Goal: Information Seeking & Learning: Find specific fact

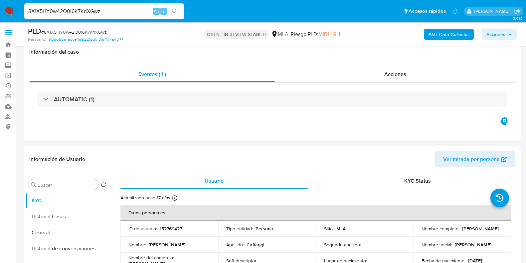
select select "10"
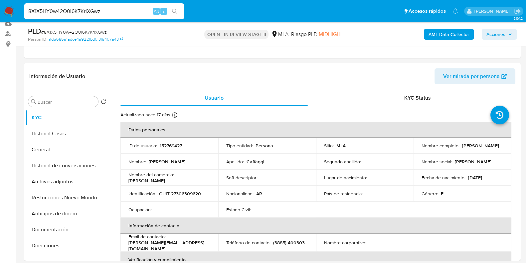
scroll to position [313, 0]
type input "0oK6l7L1ZvhTMBbh4PvttoZX"
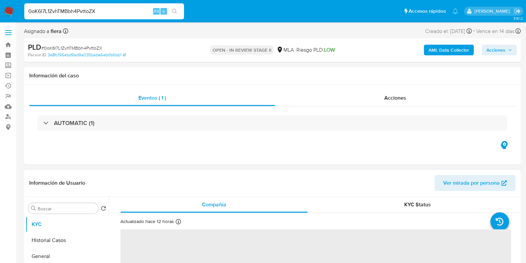
select select "10"
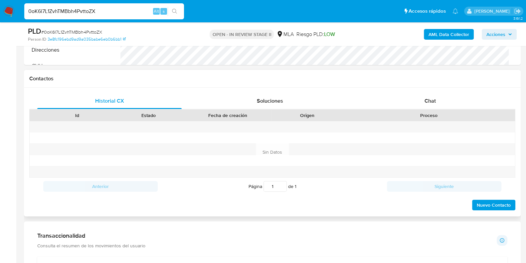
scroll to position [291, 0]
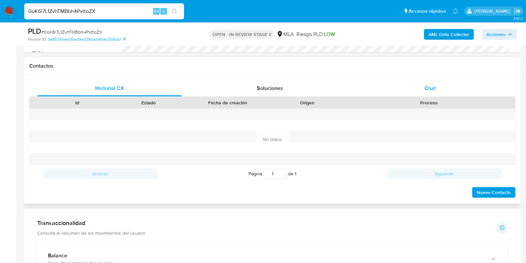
click at [424, 89] on div "Chat" at bounding box center [430, 88] width 144 height 16
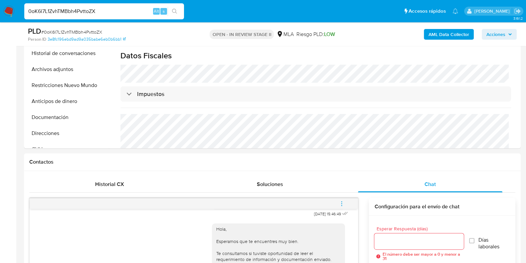
scroll to position [125, 0]
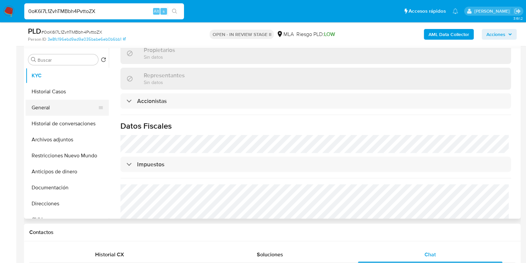
click at [58, 106] on button "General" at bounding box center [65, 108] width 78 height 16
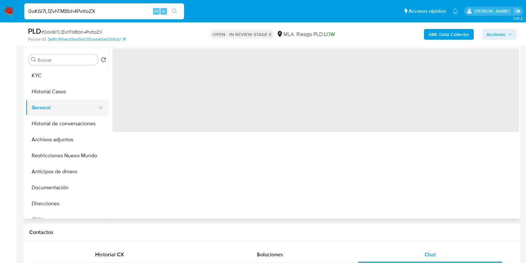
scroll to position [0, 0]
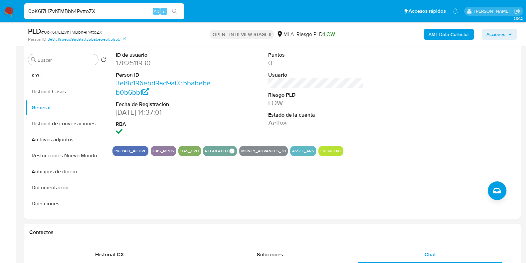
click at [69, 9] on input "0oK6l7L1ZvhTMBbh4PvttoZX" at bounding box center [104, 11] width 160 height 9
paste input "OVt5iRRLXcIPYY0pY4U4Wmli"
type input "OVt5iRRLXcIPYY0pY4U4Wmli"
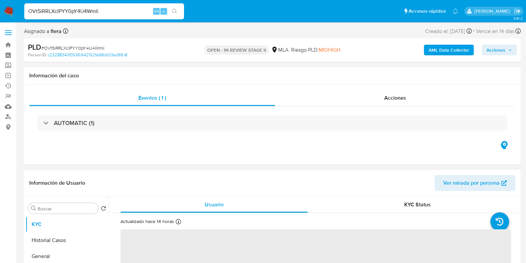
select select "10"
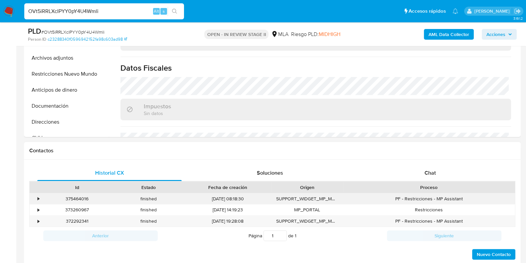
scroll to position [208, 0]
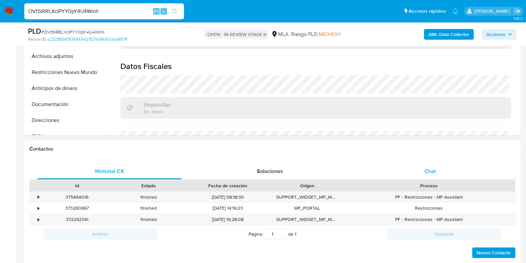
click at [425, 171] on span "Chat" at bounding box center [430, 171] width 11 height 8
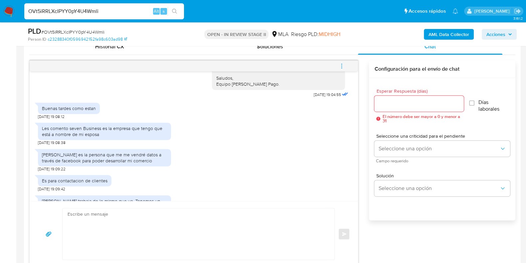
scroll to position [110, 0]
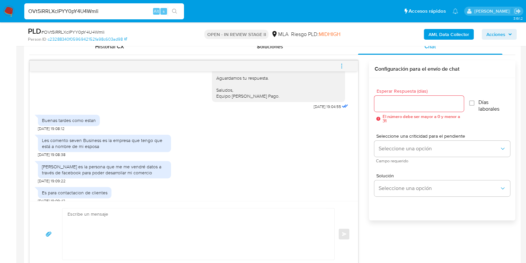
click at [99, 7] on input "OVt5iRRLXcIPYY0pY4U4Wmli" at bounding box center [104, 11] width 160 height 9
paste input "cF0rU1GzkNVLsYXp7XnhmZ0Q"
type input "cF0rU1GzkNVLsYXp7XnhmZ0Q"
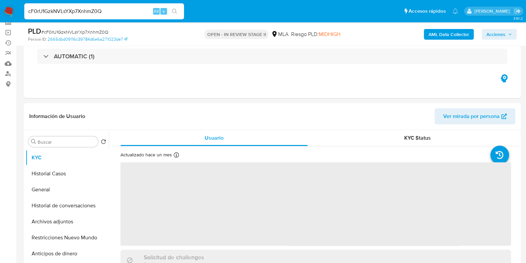
scroll to position [125, 0]
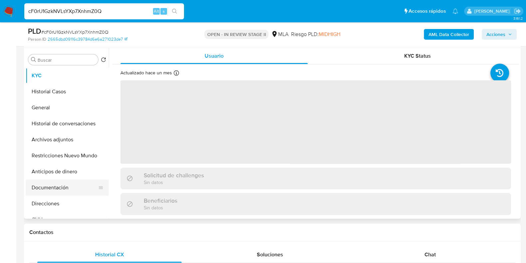
select select "10"
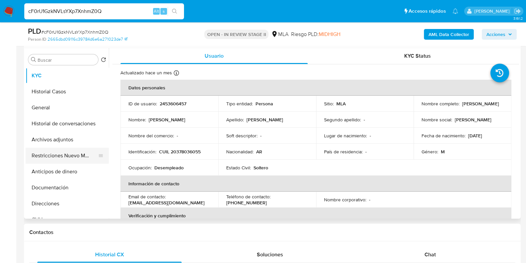
click at [65, 155] on button "Restricciones Nuevo Mundo" at bounding box center [65, 155] width 78 height 16
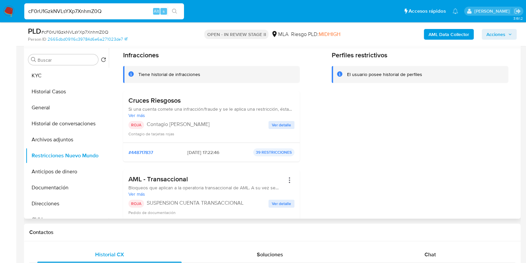
scroll to position [83, 0]
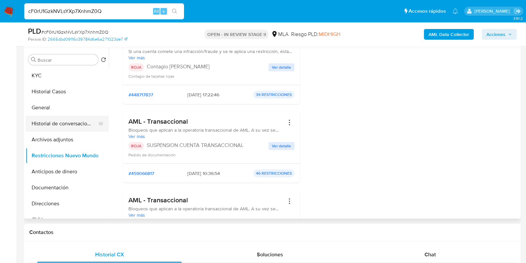
click at [59, 126] on button "Historial de conversaciones" at bounding box center [65, 123] width 78 height 16
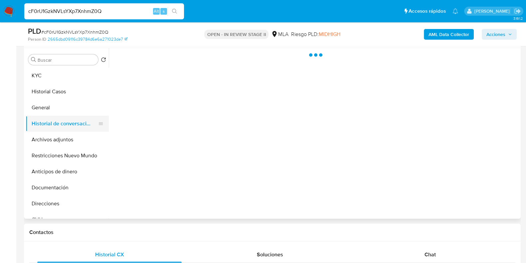
scroll to position [0, 0]
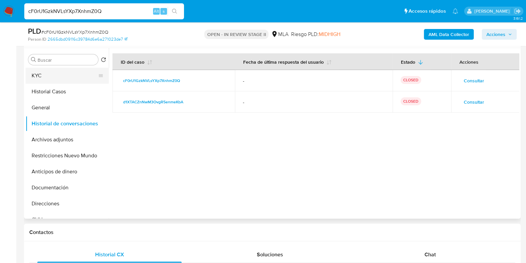
click at [42, 76] on button "KYC" at bounding box center [65, 76] width 78 height 16
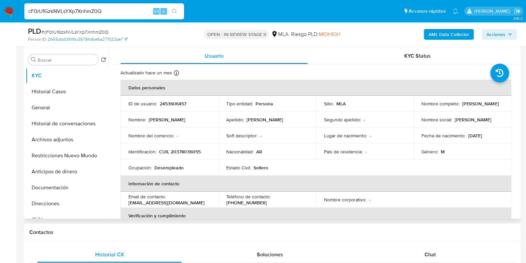
click at [177, 105] on p "2453606457" at bounding box center [173, 104] width 27 height 6
copy p "2453606457"
click at [67, 153] on button "Restricciones Nuevo Mundo" at bounding box center [65, 155] width 78 height 16
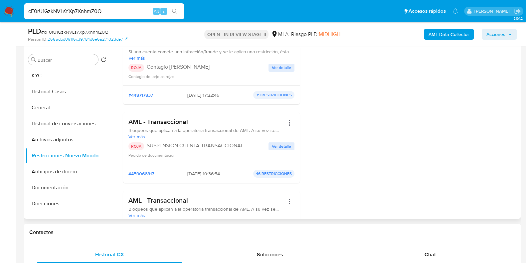
scroll to position [83, 0]
click at [278, 147] on span "Ver detalle" at bounding box center [281, 145] width 19 height 7
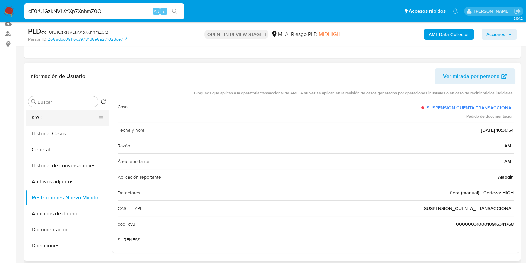
click at [55, 116] on button "KYC" at bounding box center [65, 117] width 78 height 16
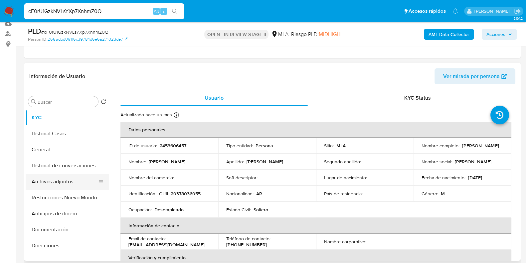
click at [49, 177] on button "Archivos adjuntos" at bounding box center [65, 181] width 78 height 16
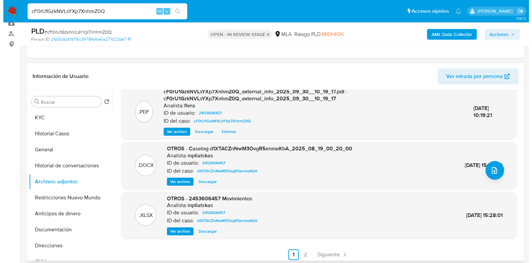
scroll to position [70, 0]
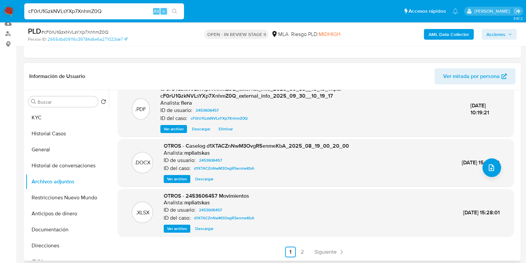
click at [178, 178] on span "Ver archivo" at bounding box center [177, 178] width 20 height 7
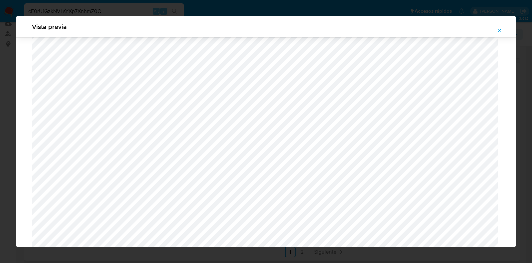
scroll to position [610, 0]
click at [499, 30] on icon "Attachment preview" at bounding box center [499, 30] width 5 height 5
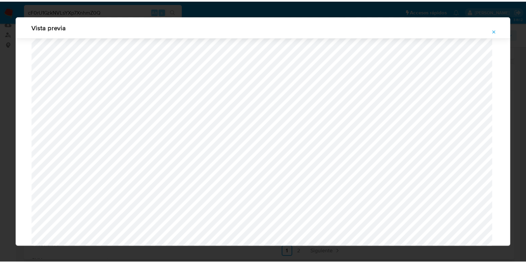
scroll to position [17, 0]
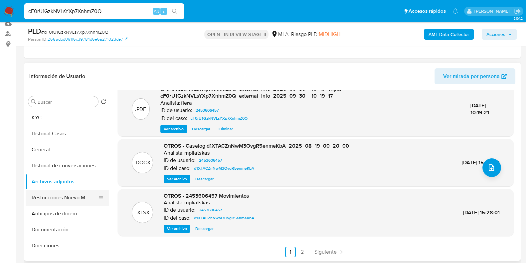
click at [48, 195] on button "Restricciones Nuevo Mundo" at bounding box center [65, 197] width 78 height 16
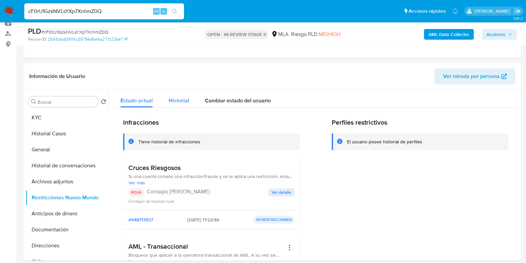
click at [180, 99] on span "Historial" at bounding box center [179, 101] width 20 height 8
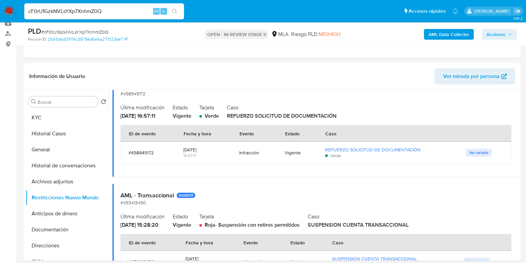
scroll to position [208, 0]
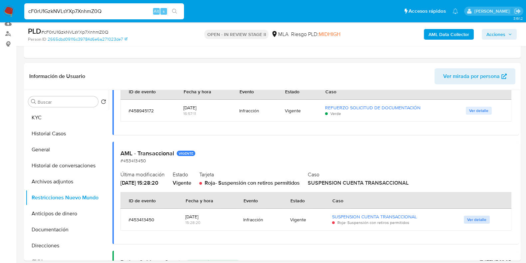
click at [479, 220] on span "Ver detalle" at bounding box center [476, 219] width 19 height 7
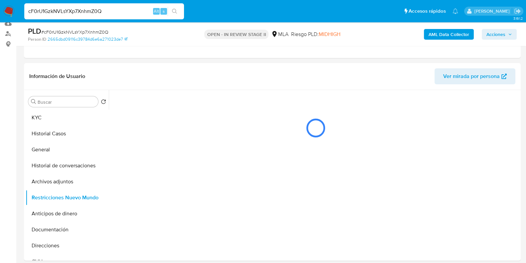
scroll to position [0, 0]
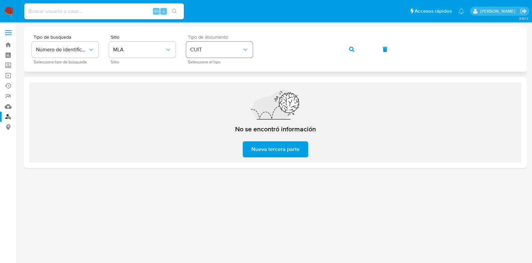
click at [242, 49] on div "Tipo de busqueda Número de identificación Seleccione tipo de búsqueda Sitio MLA…" at bounding box center [275, 49] width 487 height 29
click at [353, 47] on icon "button" at bounding box center [351, 49] width 5 height 5
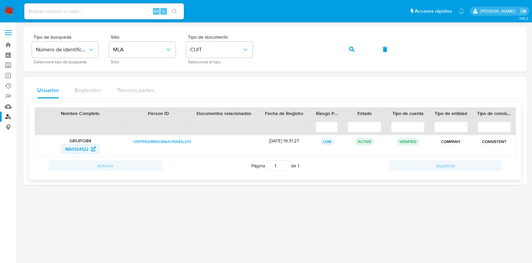
click at [75, 149] on span "1865124122" at bounding box center [77, 148] width 24 height 11
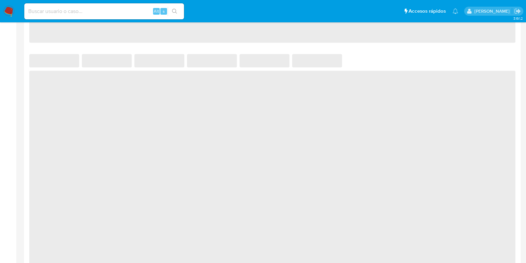
scroll to position [461, 0]
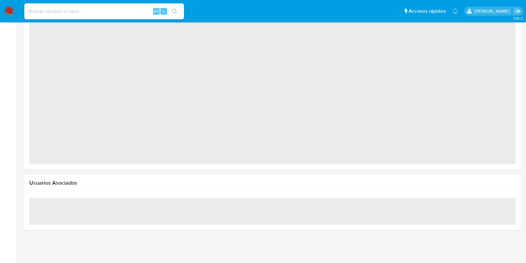
select select "10"
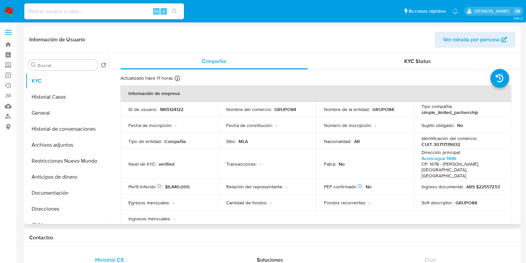
scroll to position [0, 0]
click at [53, 157] on button "Restricciones Nuevo Mundo" at bounding box center [65, 161] width 78 height 16
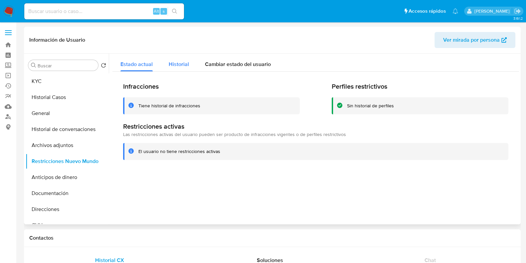
click at [180, 67] on span "Historial" at bounding box center [179, 64] width 20 height 8
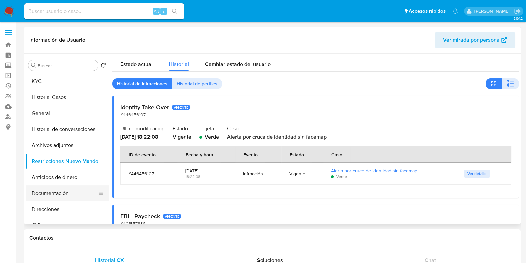
click at [46, 199] on button "Documentación" at bounding box center [65, 193] width 78 height 16
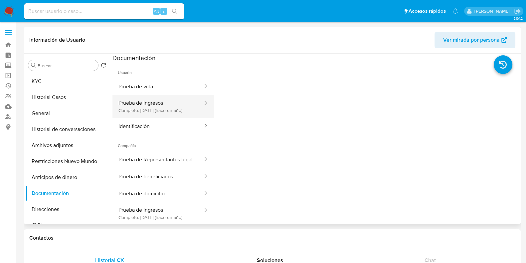
click at [172, 105] on button "Prueba de ingresos Completo: 16/07/2024 (hace un año)" at bounding box center [157, 106] width 91 height 23
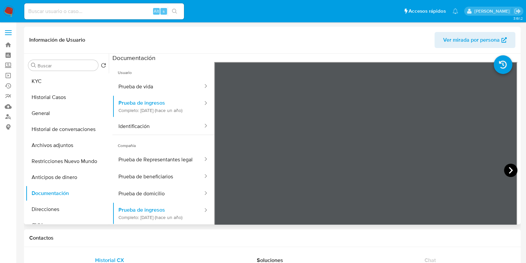
click at [509, 169] on icon at bounding box center [511, 170] width 4 height 7
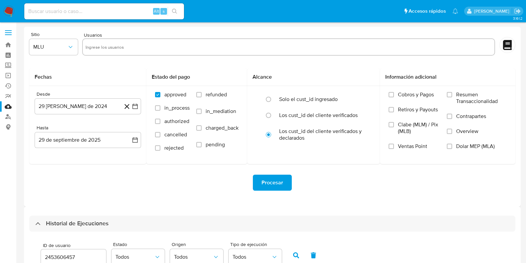
select select "10"
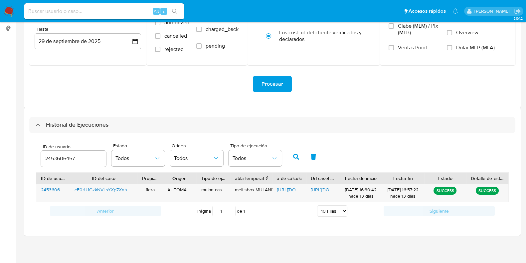
click at [61, 154] on input "2453606457" at bounding box center [73, 158] width 65 height 9
click at [296, 152] on button "button" at bounding box center [296, 156] width 17 height 16
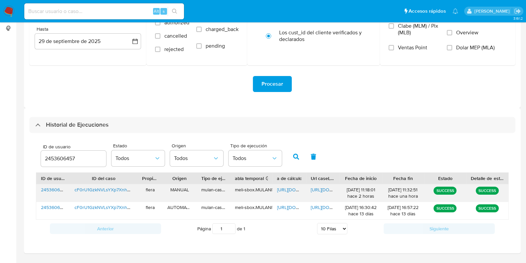
click at [289, 187] on span "https://docs.google.com/spreadsheets/d/1UjecsVt3DC8pfJuwoOBQkGFQcWtkj-53AzwVKMc…" at bounding box center [300, 189] width 46 height 7
click at [313, 190] on span "https://docs.google.com/document/d/1sLLJgAcWROoQrmNZMkre1MhUDUdvS0RqfcBZTJ7AZZE…" at bounding box center [334, 189] width 46 height 7
